Goal: Find specific page/section: Find specific page/section

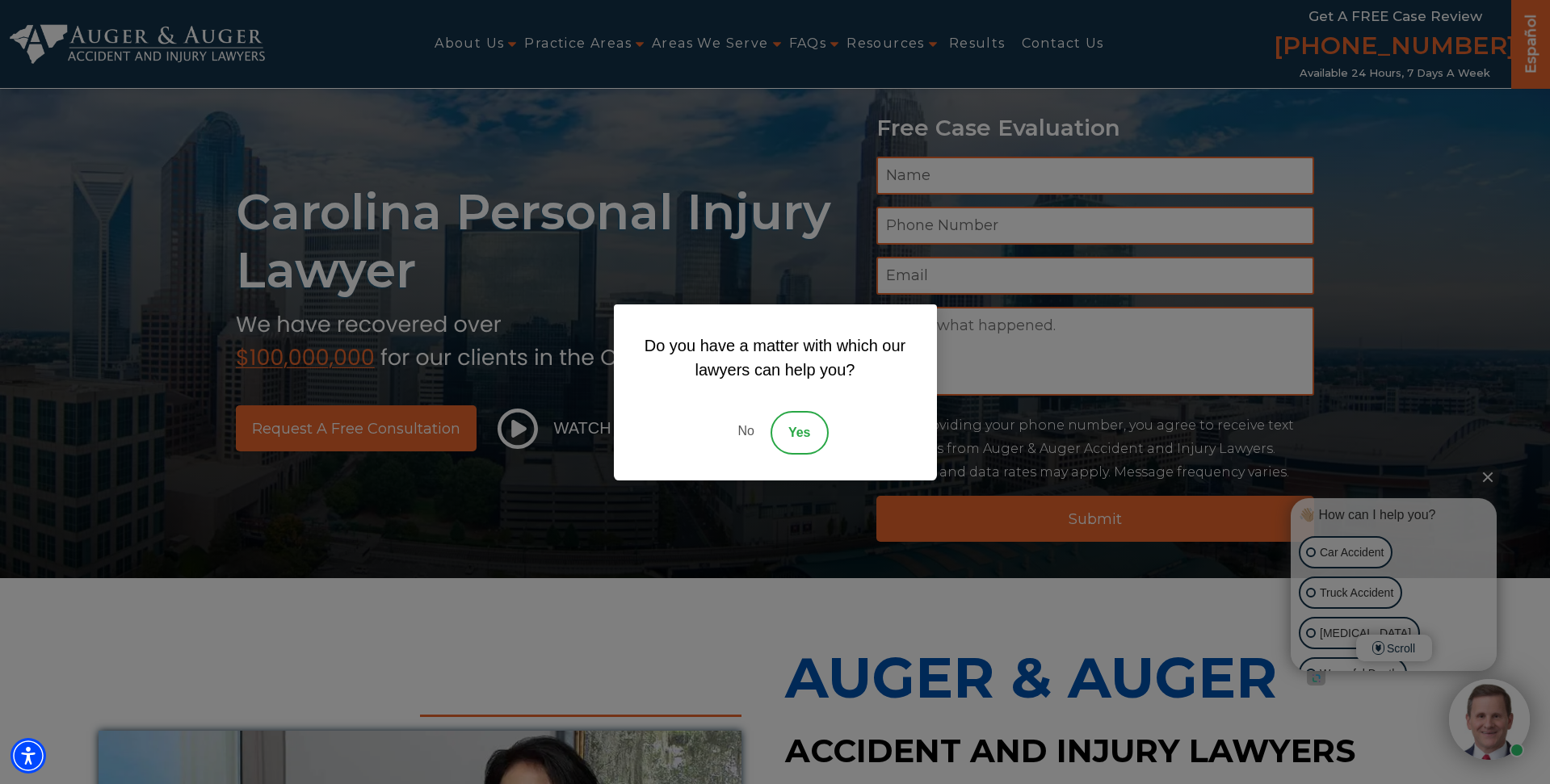
click at [622, 507] on div "Do you have a matter with which our lawyers can help you? No Yes" at bounding box center [775, 392] width 1550 height 784
click at [747, 426] on link "No" at bounding box center [745, 433] width 48 height 44
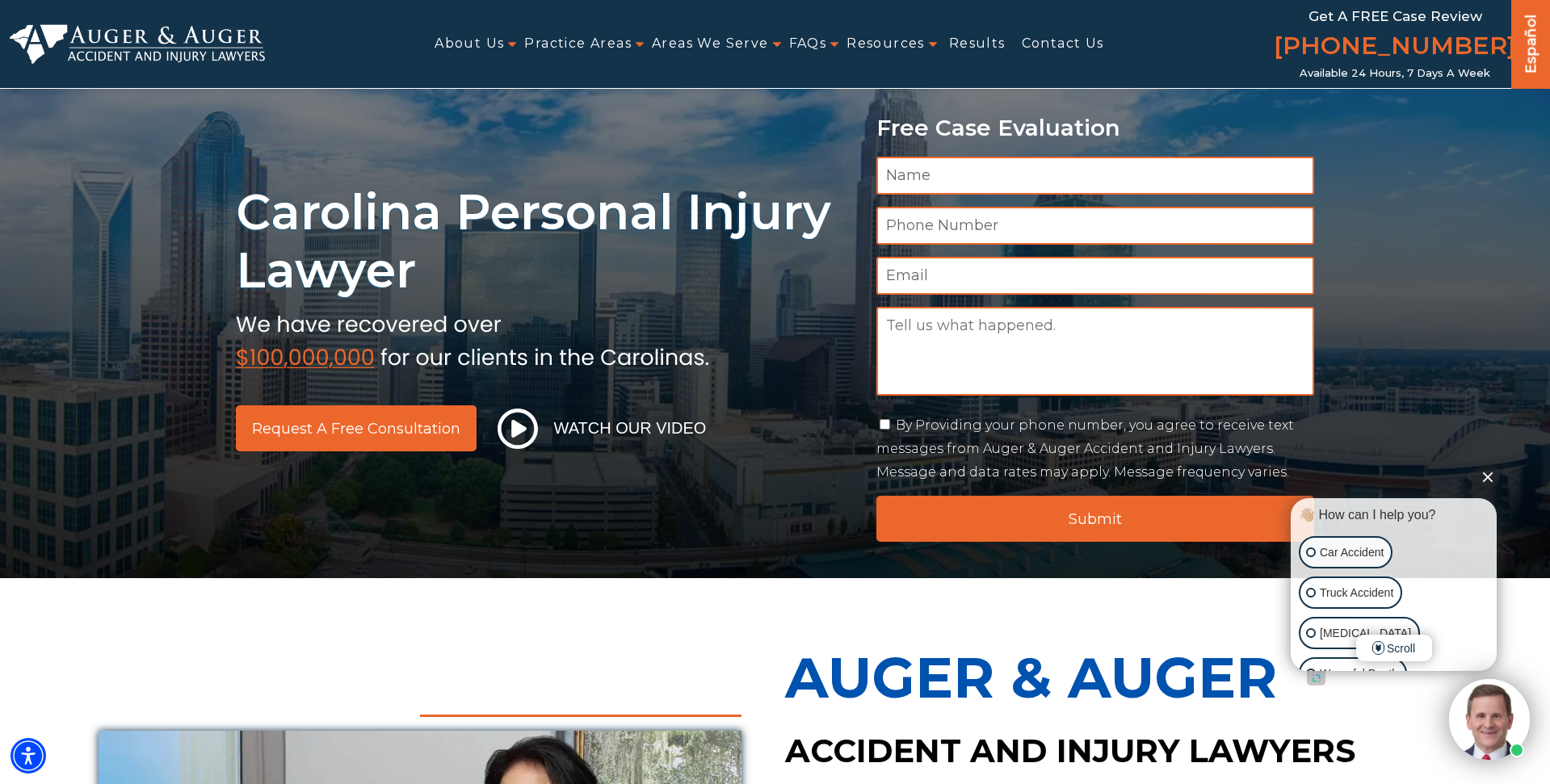
click at [339, 214] on h1 "Carolina Personal Injury Lawyer" at bounding box center [547, 241] width 621 height 117
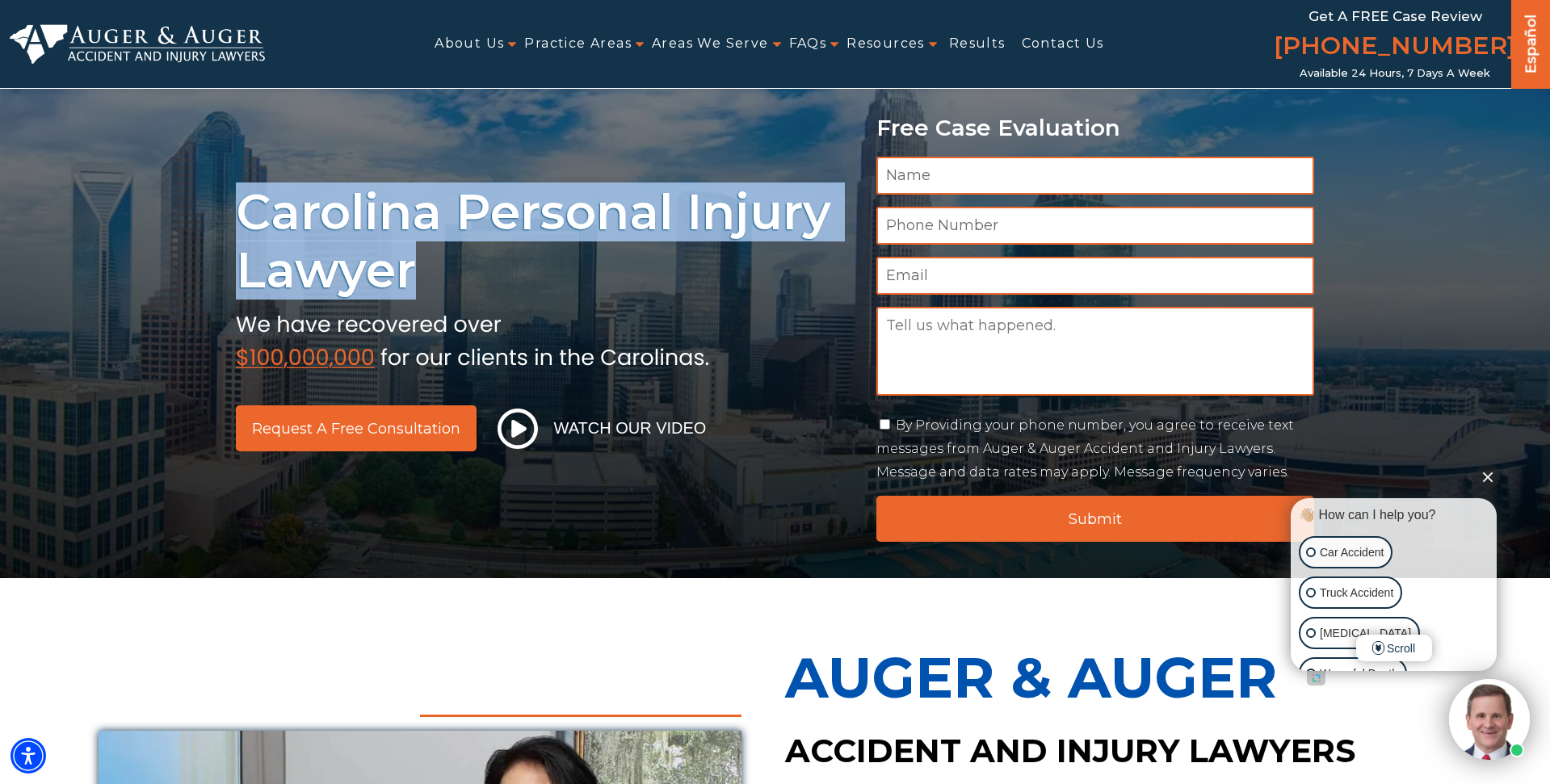
drag, startPoint x: 339, startPoint y: 214, endPoint x: 393, endPoint y: 263, distance: 72.9
click at [393, 263] on h1 "Carolina Personal Injury Lawyer" at bounding box center [547, 241] width 621 height 117
copy h1 "Carolina Personal Injury Lawyer"
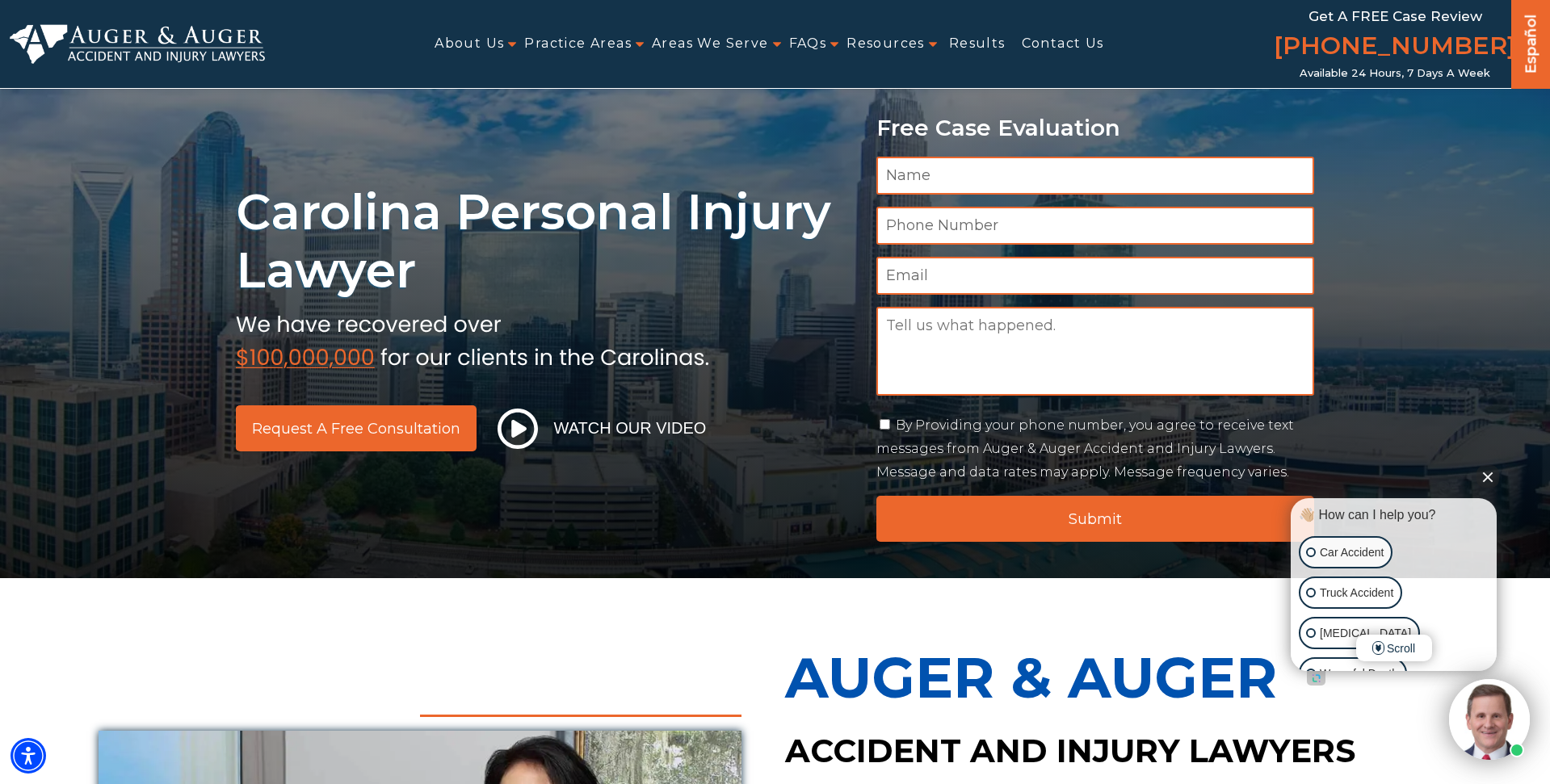
drag, startPoint x: 175, startPoint y: 127, endPoint x: 233, endPoint y: 69, distance: 82.0
click at [175, 127] on div "Carolina Personal Injury Lawyer Request a Free Consultation Watch Our Video Fre…" at bounding box center [775, 289] width 1550 height 578
click at [340, 213] on h1 "Carolina Personal Injury Lawyer" at bounding box center [547, 241] width 621 height 117
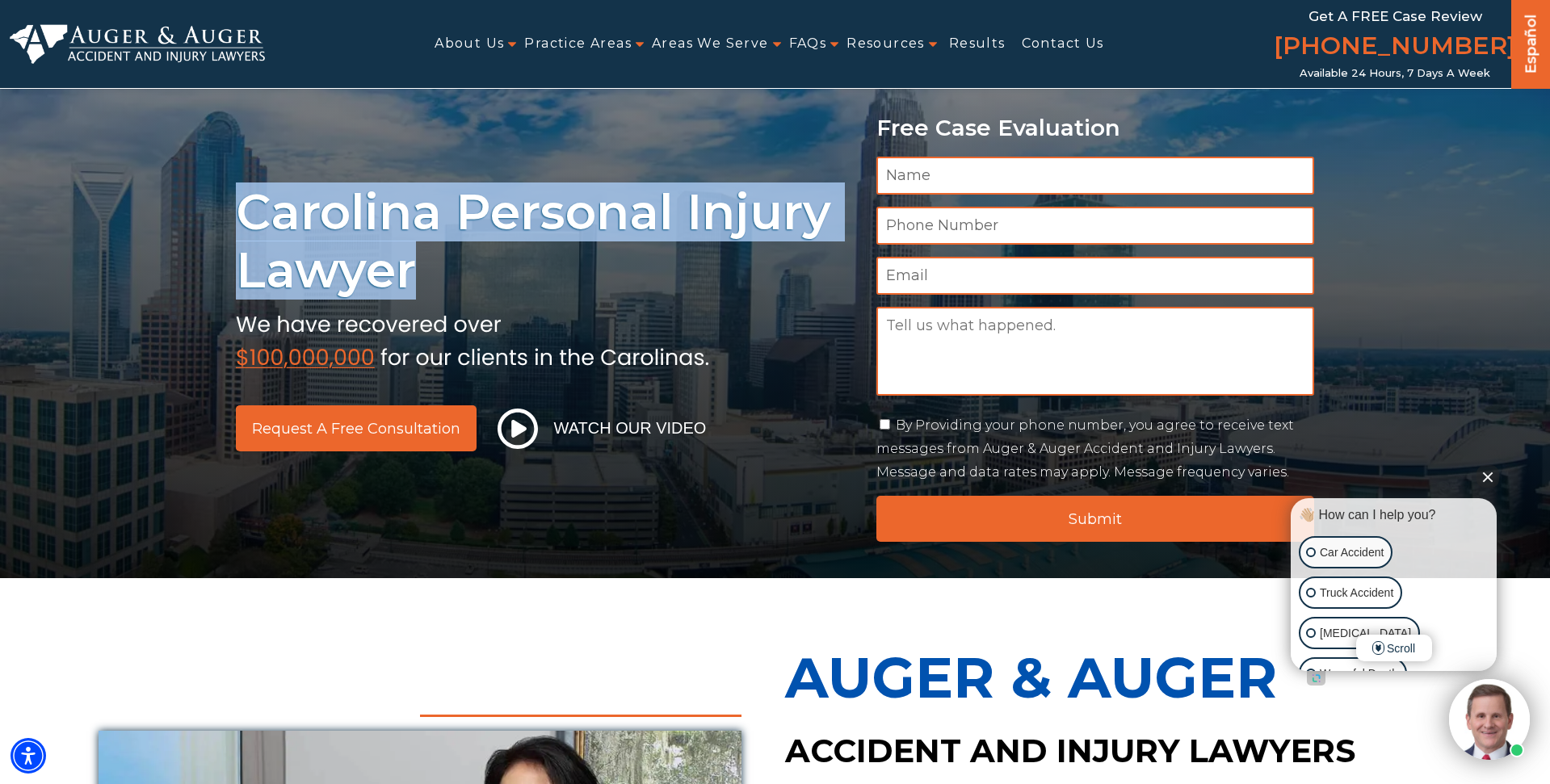
drag, startPoint x: 340, startPoint y: 213, endPoint x: 402, endPoint y: 276, distance: 88.4
click at [394, 268] on h1 "Carolina Personal Injury Lawyer" at bounding box center [547, 241] width 621 height 117
copy h1 "Carolina Personal Injury Lawyer"
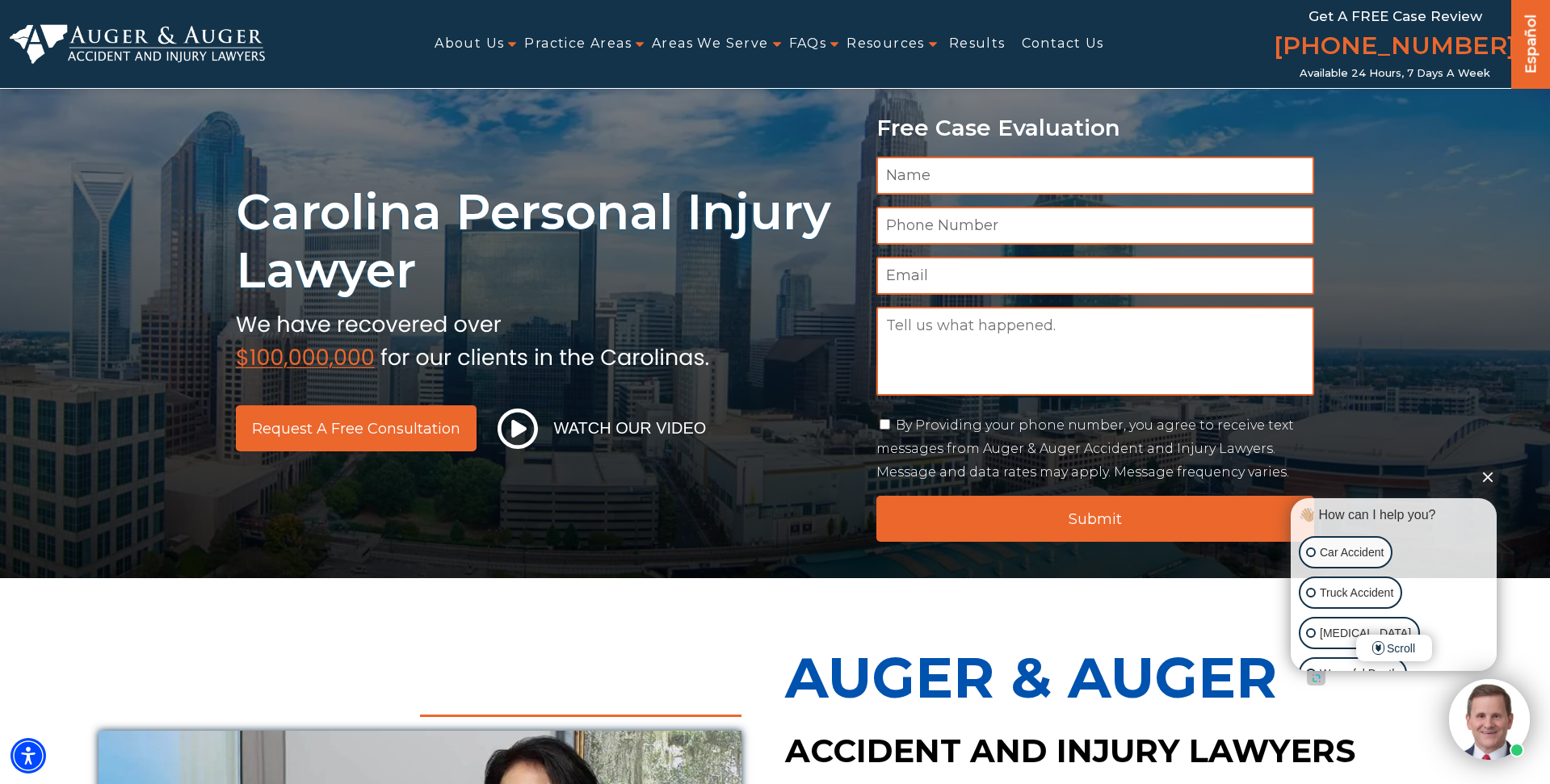
click at [223, 0] on div "About Us Attorneys [PERSON_NAME] [PERSON_NAME] [PERSON_NAME] [PERSON_NAME][GEOG…" at bounding box center [774, 44] width 1530 height 88
